Goal: Task Accomplishment & Management: Manage account settings

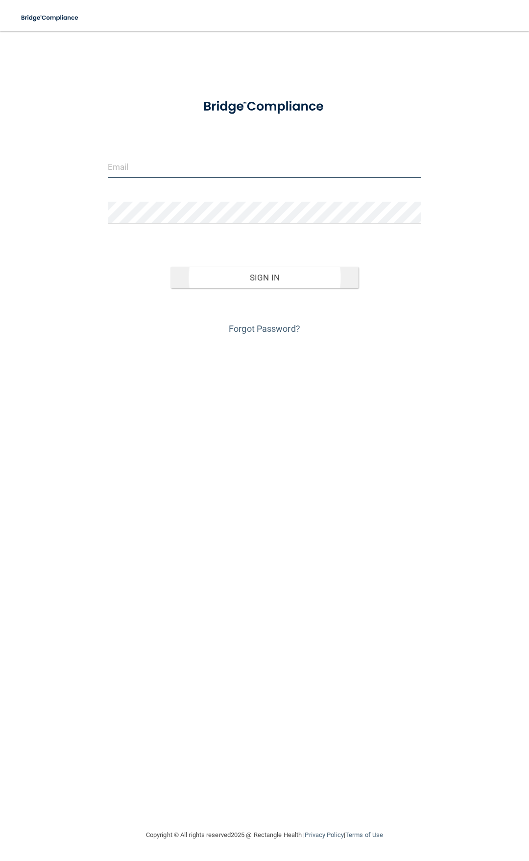
type input "[EMAIL_ADDRESS][DOMAIN_NAME]"
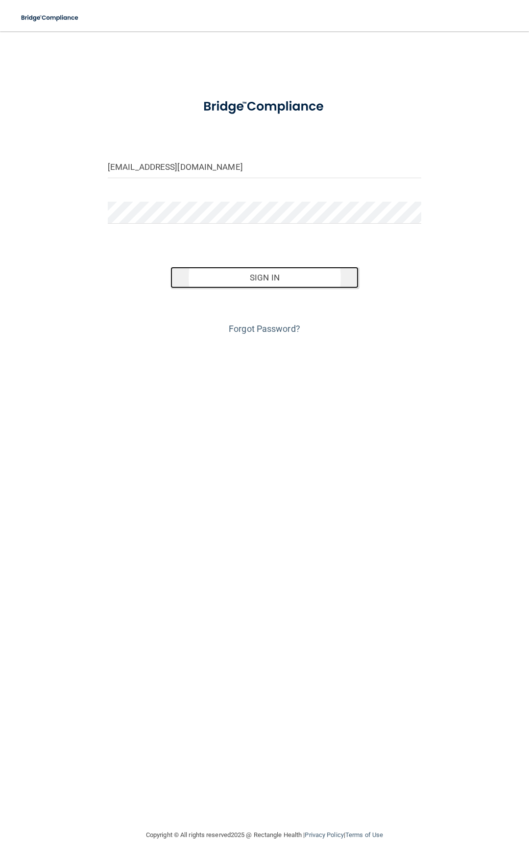
click at [236, 276] on button "Sign In" at bounding box center [264, 278] width 188 height 22
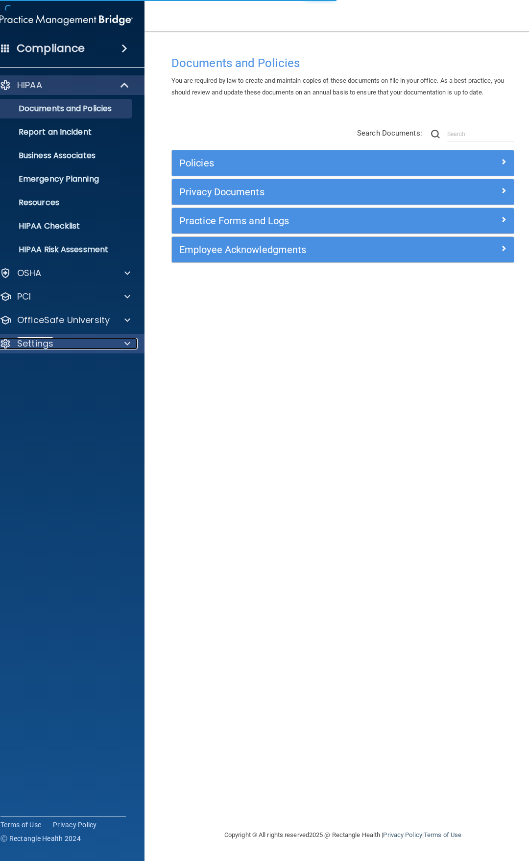
click at [74, 348] on div "Settings" at bounding box center [52, 344] width 121 height 12
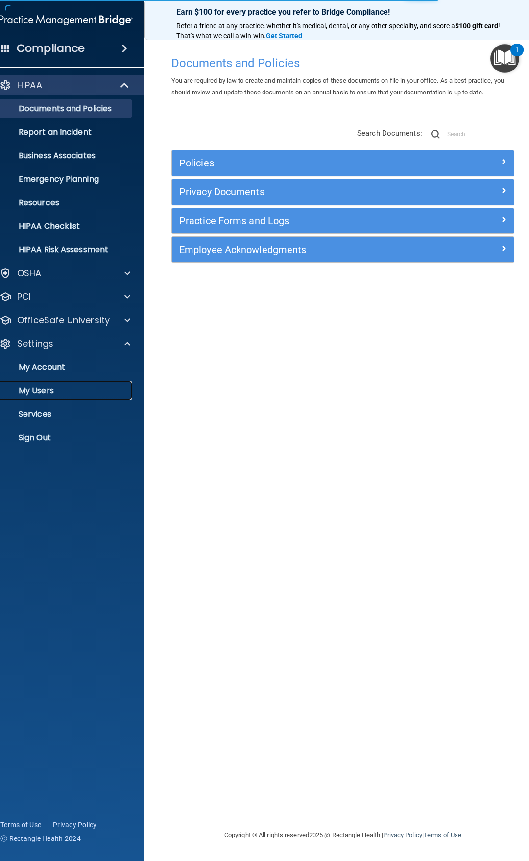
click at [51, 388] on p "My Users" at bounding box center [61, 391] width 134 height 10
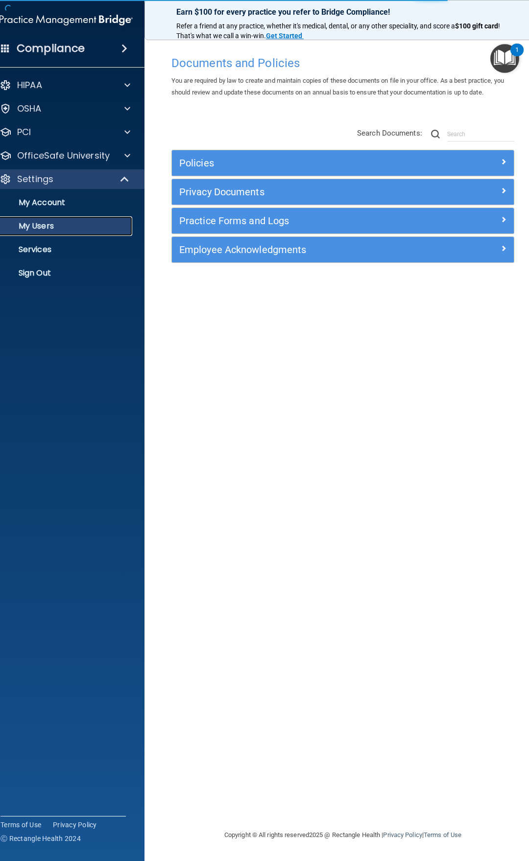
select select "20"
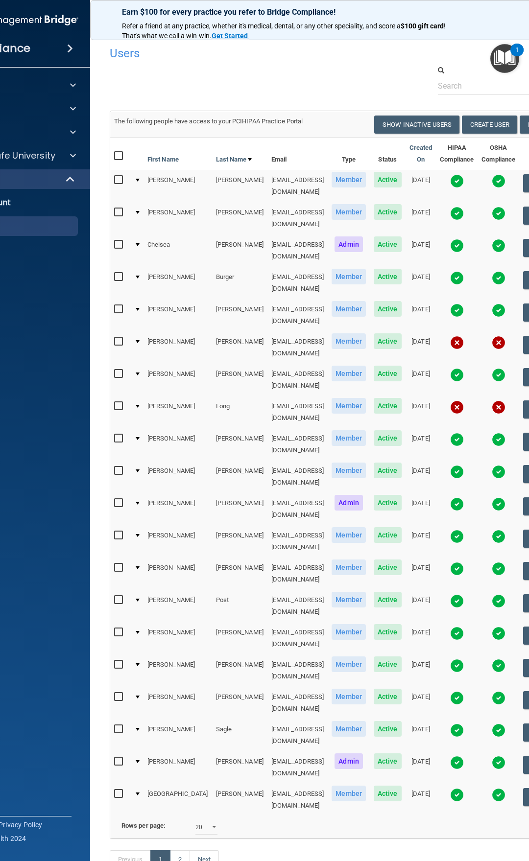
click at [450, 497] on img at bounding box center [457, 504] width 14 height 14
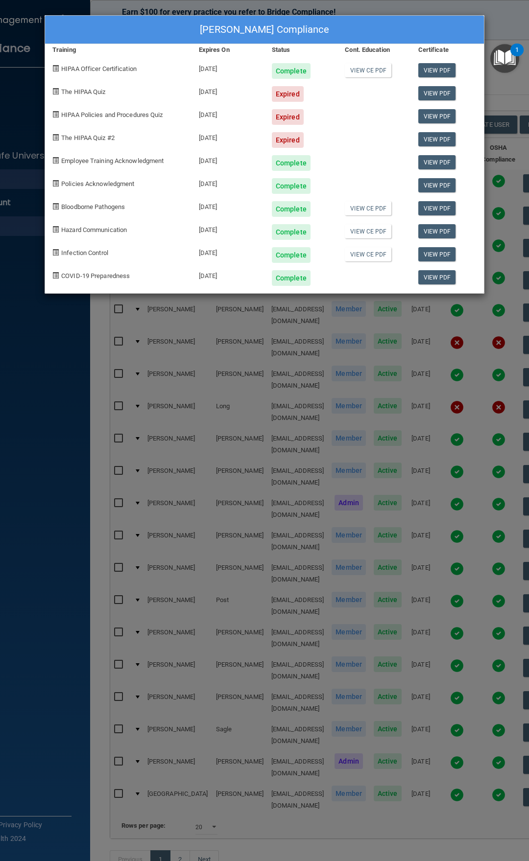
click at [377, 323] on div "[PERSON_NAME] Compliance Training Expires On Status Cont. Education Certificate…" at bounding box center [264, 430] width 529 height 861
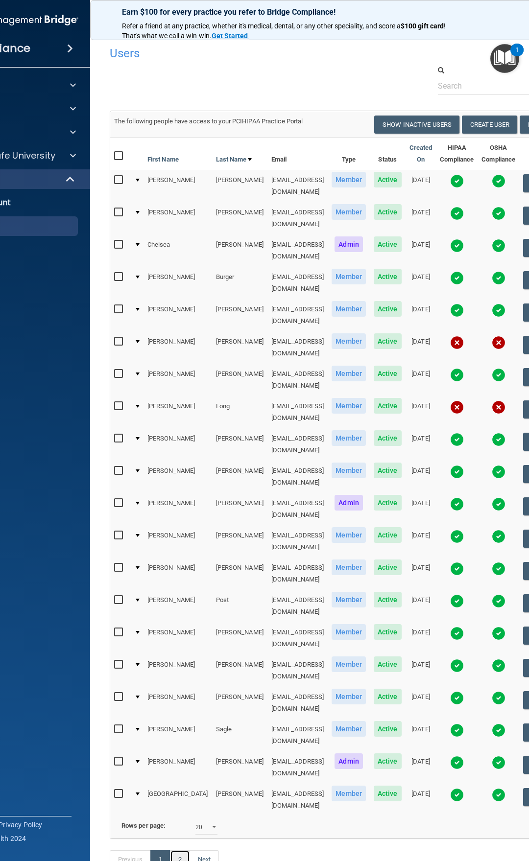
click at [188, 850] on link "2" at bounding box center [180, 859] width 20 height 19
select select "20"
